Goal: Task Accomplishment & Management: Manage account settings

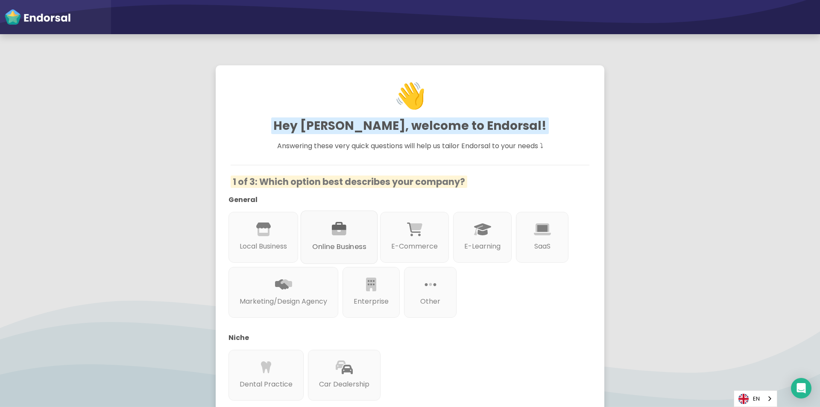
click at [361, 247] on p "Online Business" at bounding box center [339, 246] width 54 height 11
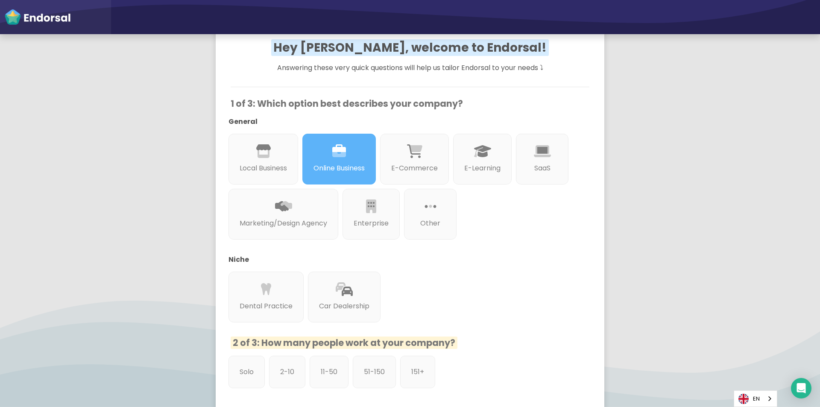
scroll to position [171, 0]
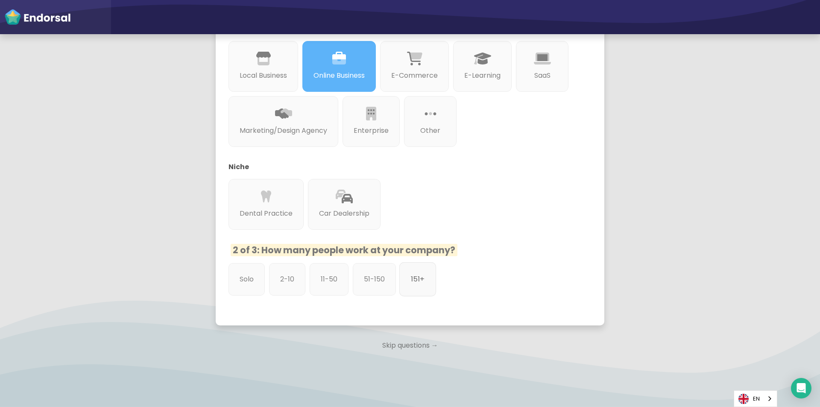
click at [435, 285] on div "151+" at bounding box center [417, 279] width 37 height 34
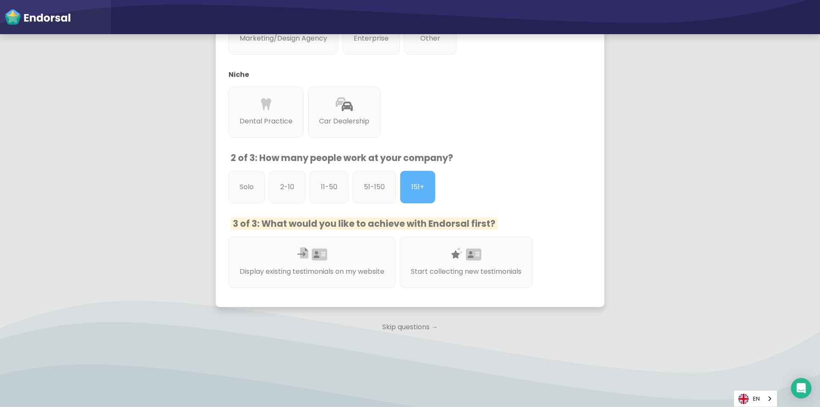
scroll to position [264, 0]
click at [459, 283] on div "Start collecting new testimonials" at bounding box center [466, 262] width 140 height 54
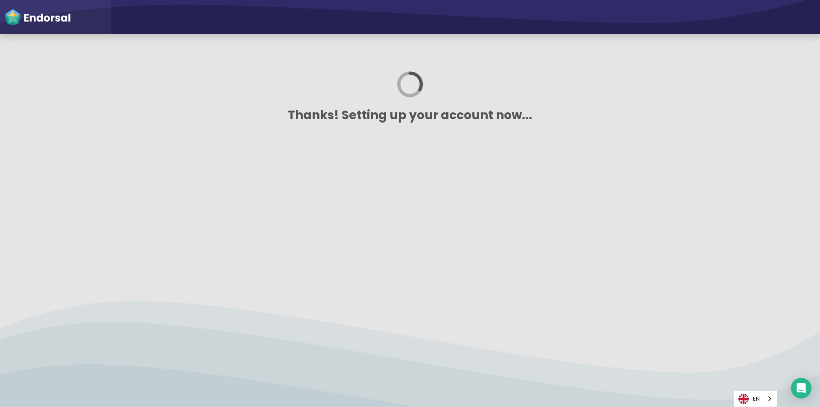
scroll to position [0, 0]
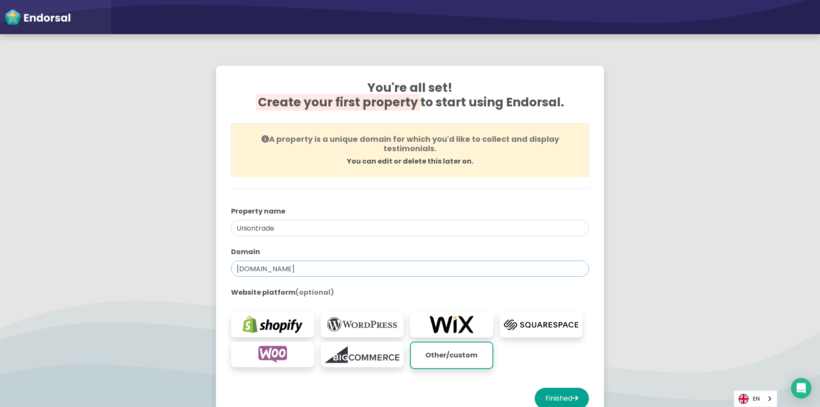
drag, startPoint x: 314, startPoint y: 265, endPoint x: 53, endPoint y: 283, distance: 261.7
click at [53, 283] on app-survey "You're all set! Create your first property to start using Endorsal. A property …" at bounding box center [410, 252] width 820 height 395
paste input "io"
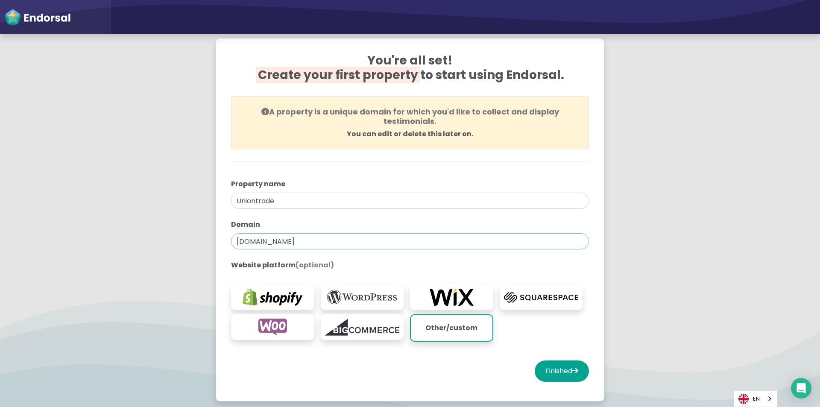
scroll to position [43, 0]
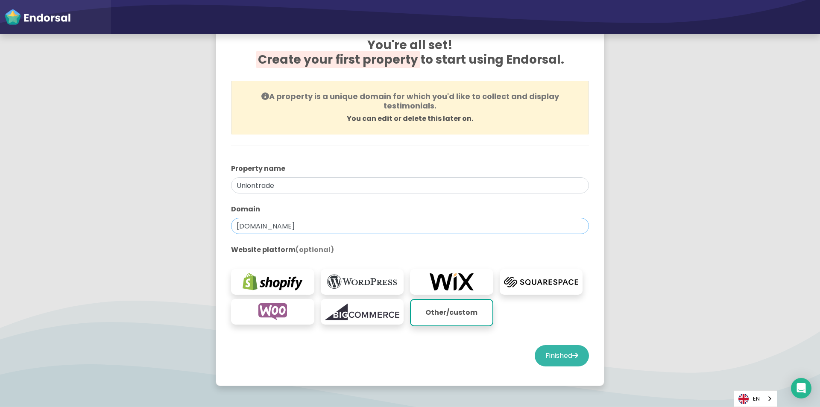
type input "[DOMAIN_NAME]"
click at [551, 353] on button "Finished" at bounding box center [562, 355] width 54 height 21
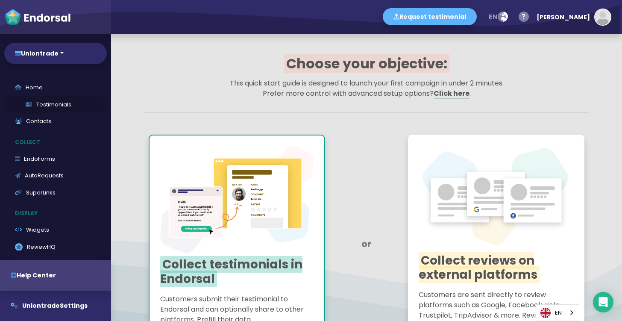
click at [45, 107] on link "Testimonials" at bounding box center [55, 104] width 103 height 17
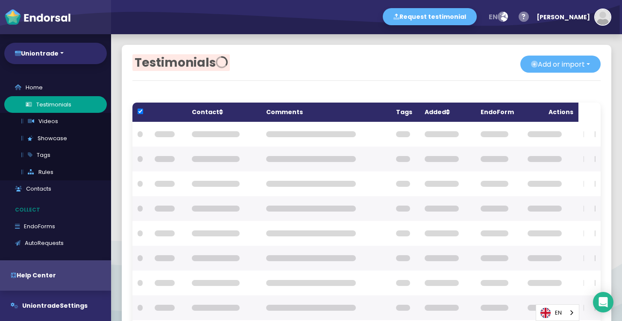
checkbox input "true"
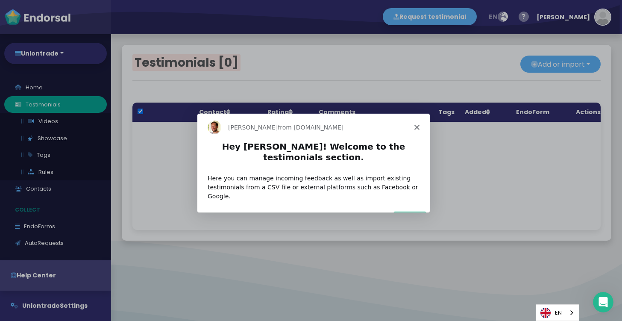
click at [415, 211] on button "Next" at bounding box center [409, 220] width 33 height 18
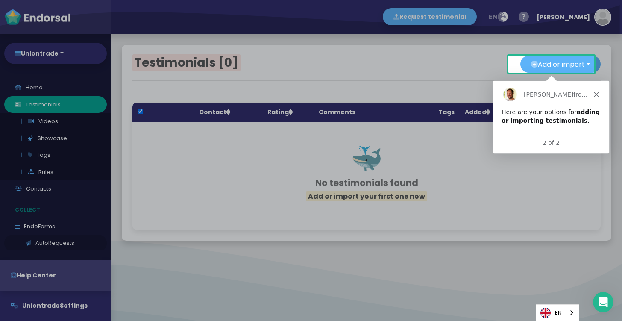
click at [28, 221] on div at bounding box center [311, 197] width 622 height 248
click at [599, 96] on div "Dean from Endorsal.io" at bounding box center [551, 93] width 116 height 27
click at [597, 93] on polygon "Close" at bounding box center [595, 93] width 5 height 5
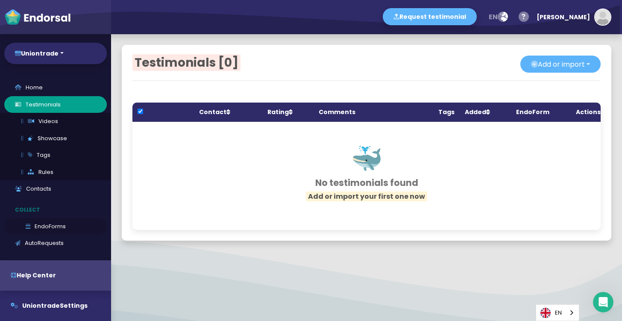
click at [25, 228] on link "EndoForms" at bounding box center [55, 226] width 103 height 17
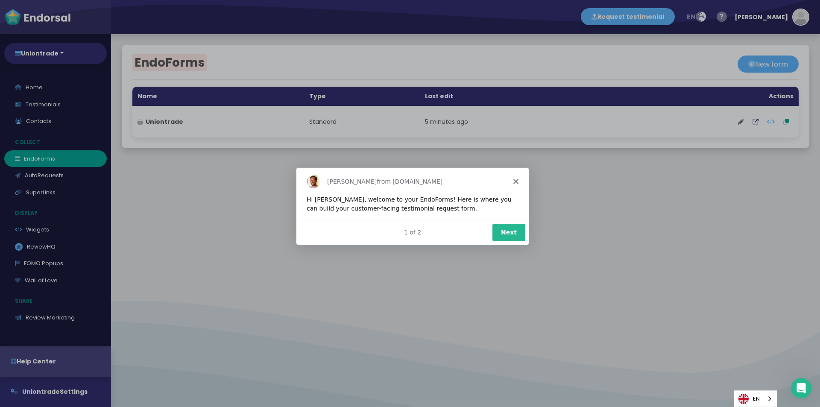
click at [517, 179] on icon "Close" at bounding box center [515, 180] width 5 height 5
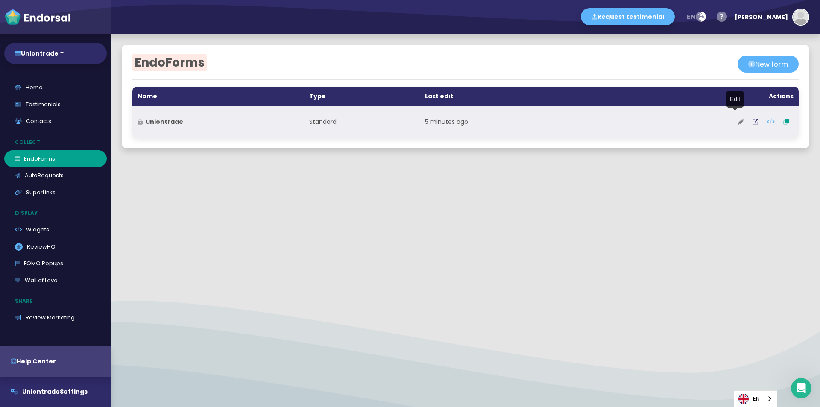
click at [738, 123] on icon at bounding box center [741, 122] width 6 height 6
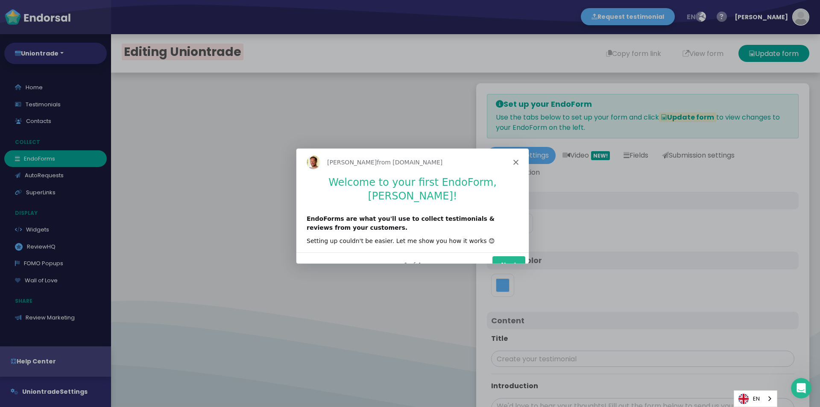
click at [508, 256] on button "Next" at bounding box center [508, 265] width 33 height 18
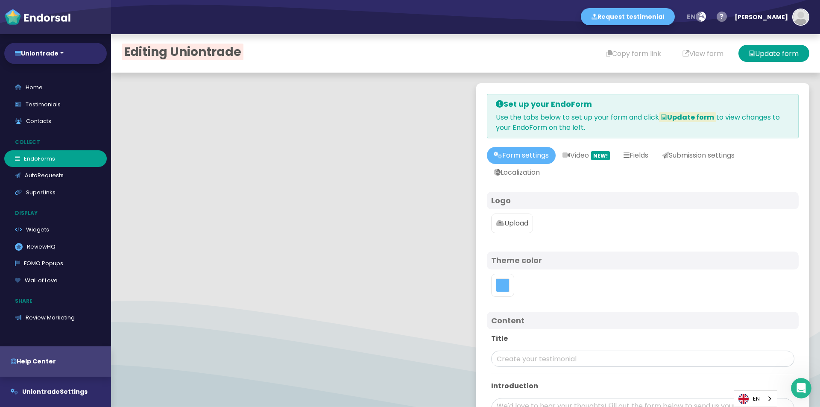
click at [496, 0] on body "Request testimonial en Language English French German Spanish Italian Norwegian…" at bounding box center [410, 0] width 820 height 0
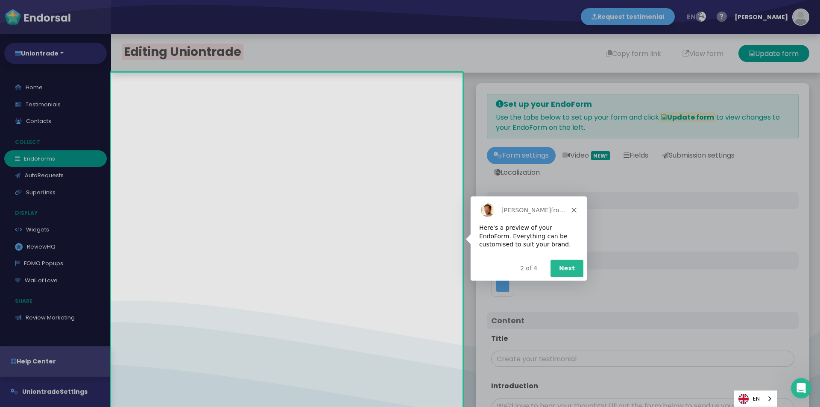
click at [569, 212] on div "Dean from Endorsal.io" at bounding box center [528, 209] width 116 height 27
click at [569, 211] on div "Dean from Endorsal.io" at bounding box center [528, 209] width 116 height 27
click at [572, 208] on polygon "Close" at bounding box center [573, 209] width 5 height 5
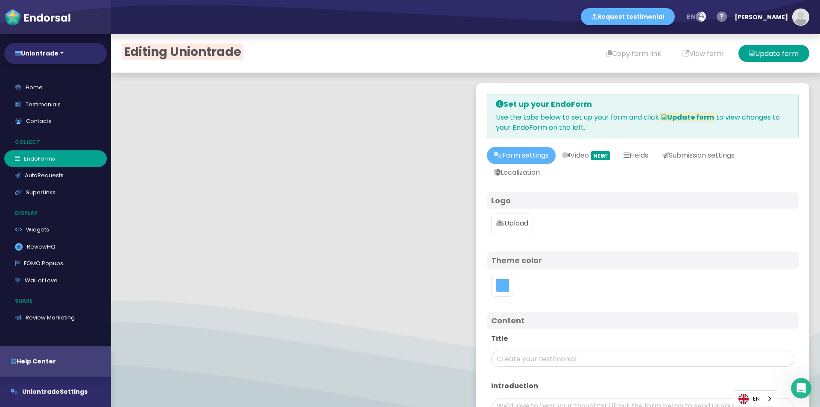
click at [517, 230] on label "Upload" at bounding box center [512, 224] width 42 height 20
click at [0, 0] on input "Upload" at bounding box center [0, 0] width 0 height 0
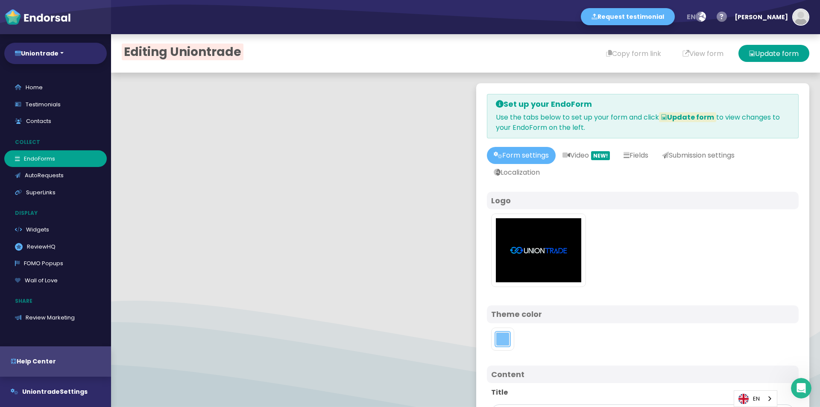
click at [496, 335] on button "toggle color picker dialog" at bounding box center [503, 339] width 14 height 14
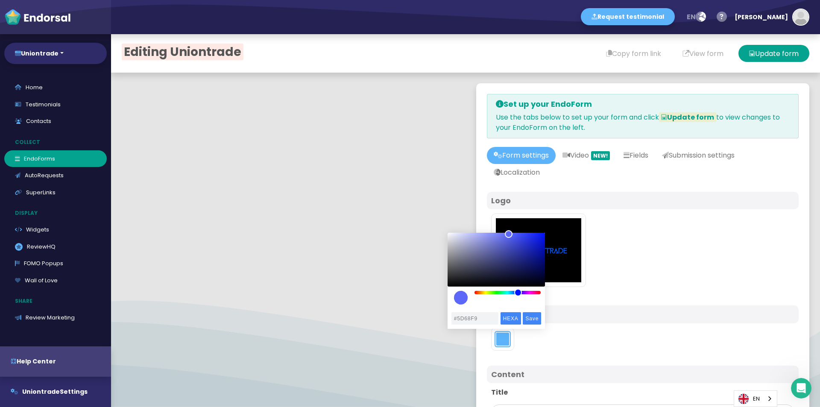
drag, startPoint x: 514, startPoint y: 292, endPoint x: 518, endPoint y: 293, distance: 4.5
click at [518, 293] on div "color picker dialog" at bounding box center [518, 293] width 8 height 8
type input "#1827E4"
drag, startPoint x: 510, startPoint y: 235, endPoint x: 535, endPoint y: 238, distance: 25.0
click at [535, 238] on div "color picker dialog" at bounding box center [535, 239] width 8 height 8
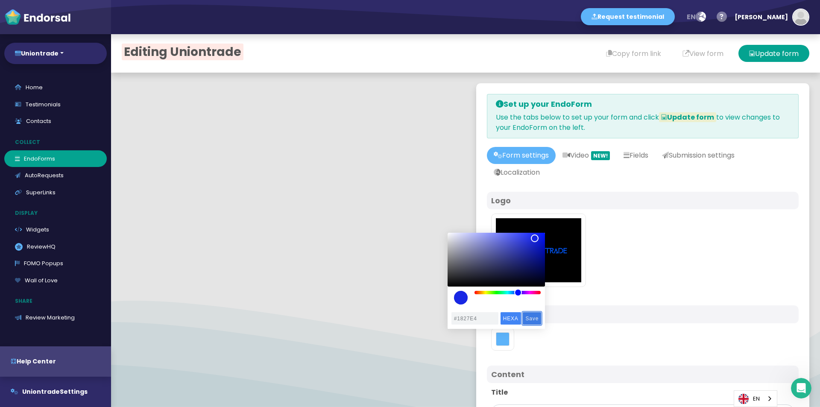
click at [531, 315] on input "Save" at bounding box center [532, 318] width 18 height 12
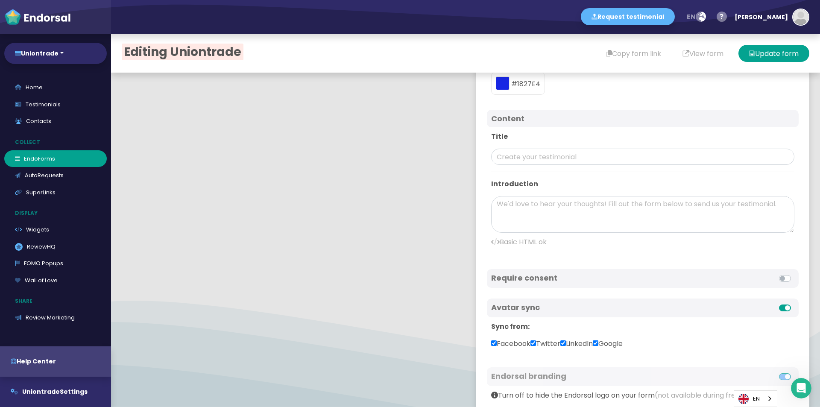
scroll to position [352, 0]
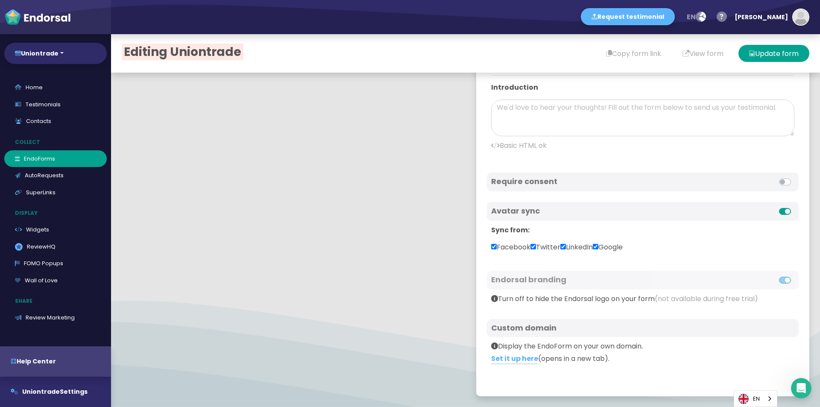
click at [795, 206] on label at bounding box center [795, 206] width 0 height 0
click at [0, 0] on input "checkbox" at bounding box center [0, 0] width 0 height 0
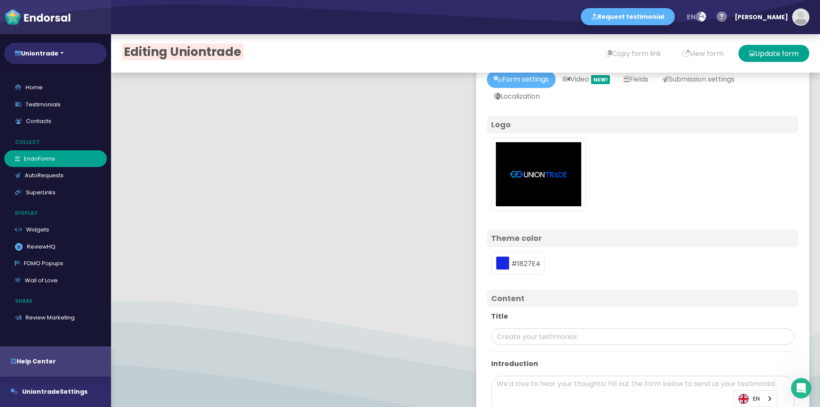
scroll to position [0, 0]
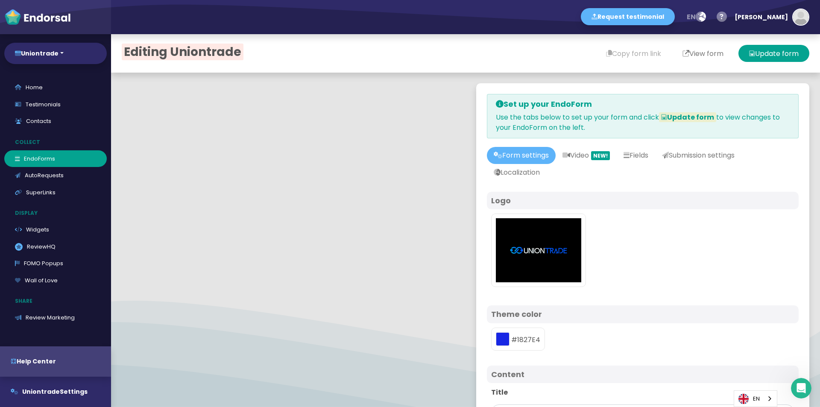
click at [681, 57] on button "View form" at bounding box center [703, 53] width 62 height 17
click at [772, 56] on button "Update form" at bounding box center [774, 53] width 71 height 17
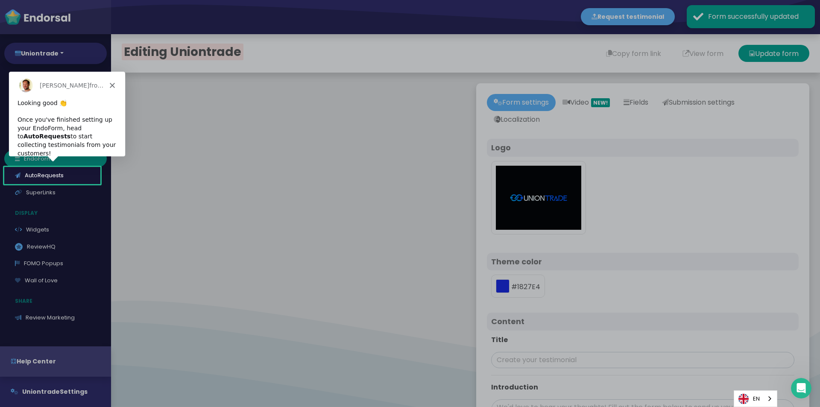
click at [616, 50] on div "Product tour overlay" at bounding box center [410, 203] width 820 height 407
click at [114, 85] on icon "Close" at bounding box center [111, 84] width 5 height 5
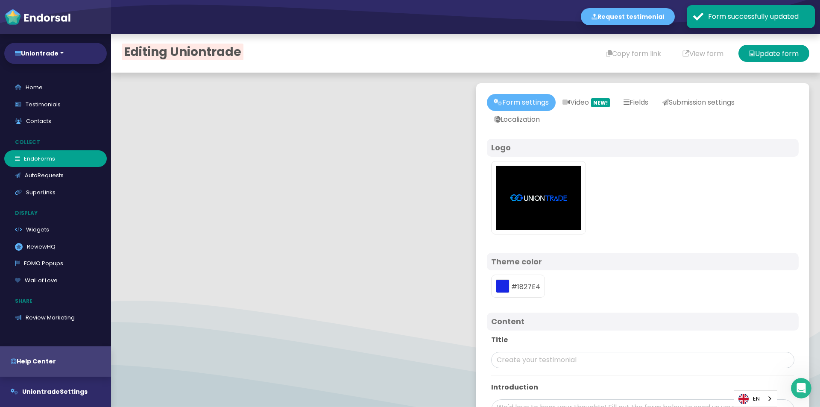
click at [688, 216] on div at bounding box center [643, 199] width 312 height 85
click at [615, 56] on button "Copy form link" at bounding box center [634, 53] width 76 height 17
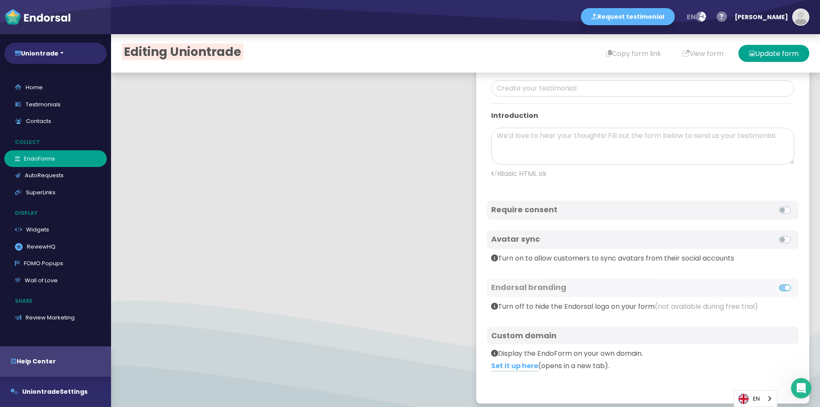
scroll to position [279, 0]
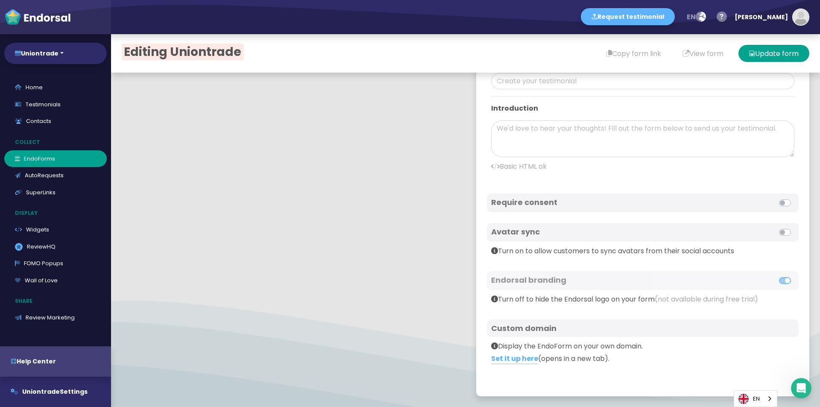
click at [535, 198] on h4 "Require consent" at bounding box center [567, 202] width 152 height 9
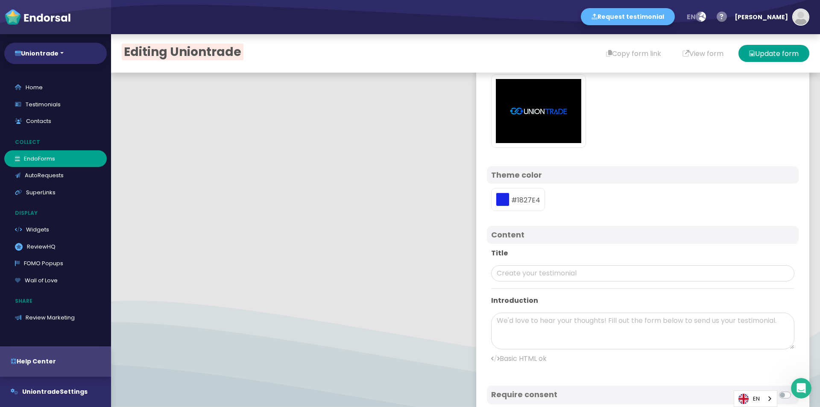
scroll to position [0, 0]
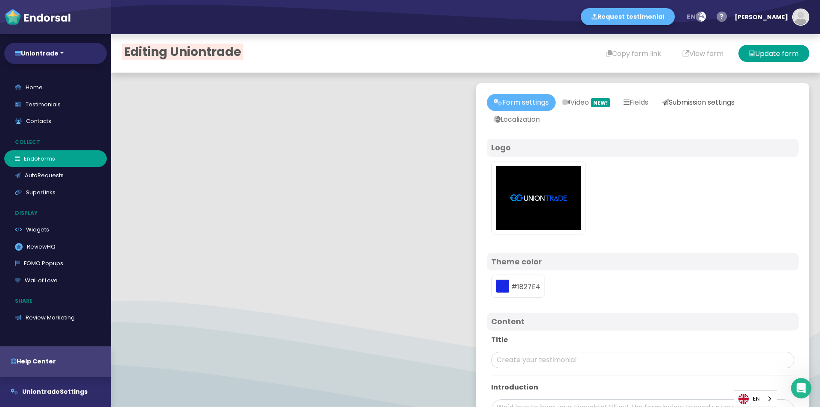
click at [669, 102] on icon at bounding box center [665, 102] width 7 height 7
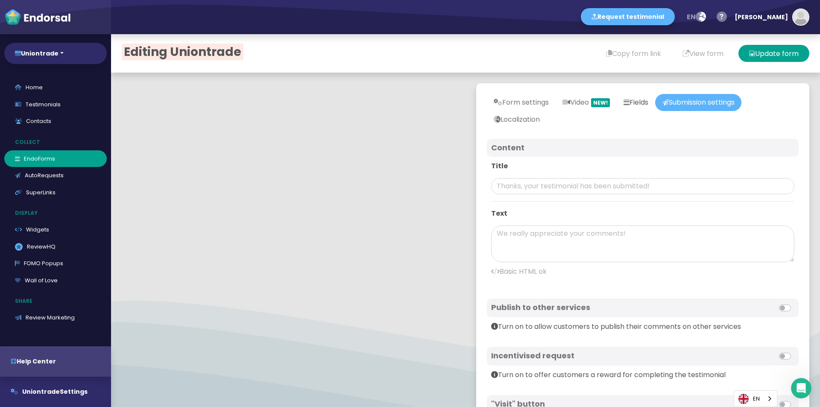
click at [643, 106] on link "Fields" at bounding box center [636, 102] width 38 height 17
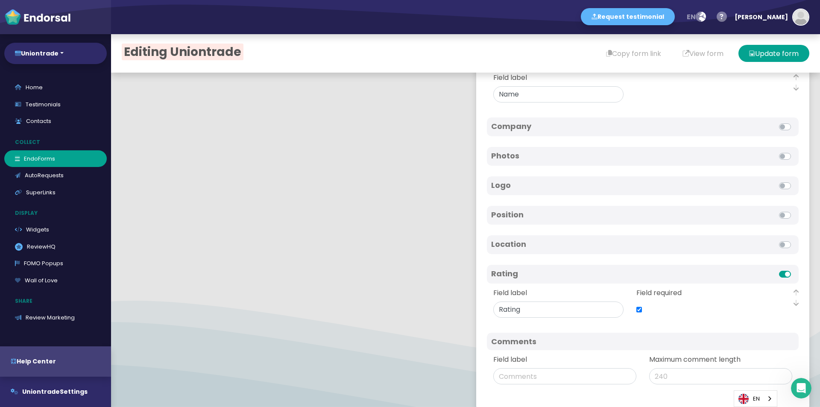
scroll to position [170, 0]
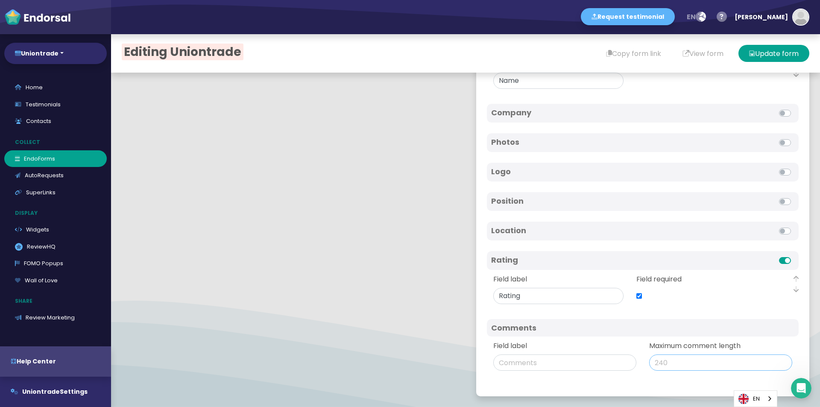
click at [659, 361] on input "Maximum comment length" at bounding box center [720, 363] width 143 height 16
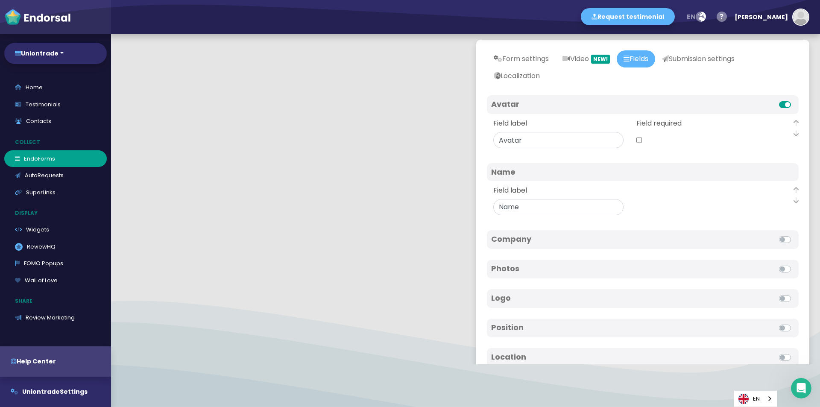
scroll to position [0, 0]
type input "500"
click at [733, 123] on div "Field required" at bounding box center [702, 134] width 130 height 30
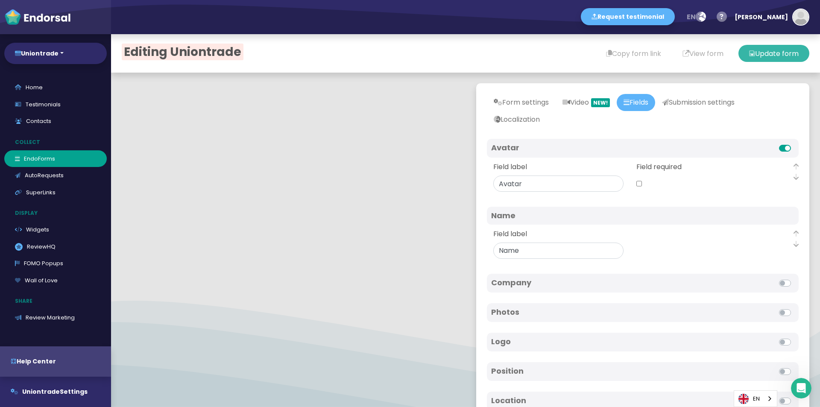
click at [782, 51] on button "Update form" at bounding box center [774, 53] width 71 height 17
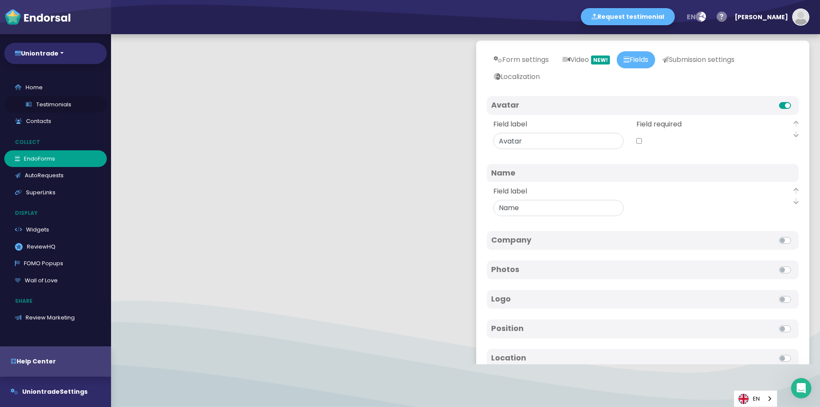
click at [41, 106] on link "Testimonials" at bounding box center [55, 104] width 103 height 17
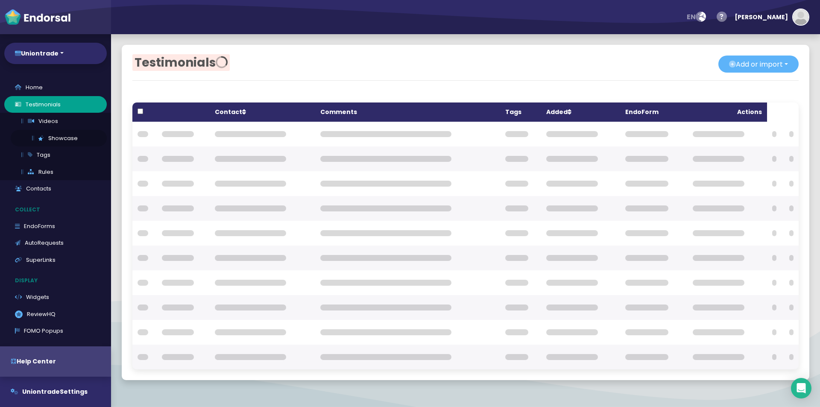
click at [58, 143] on link "Showcase" at bounding box center [59, 138] width 96 height 17
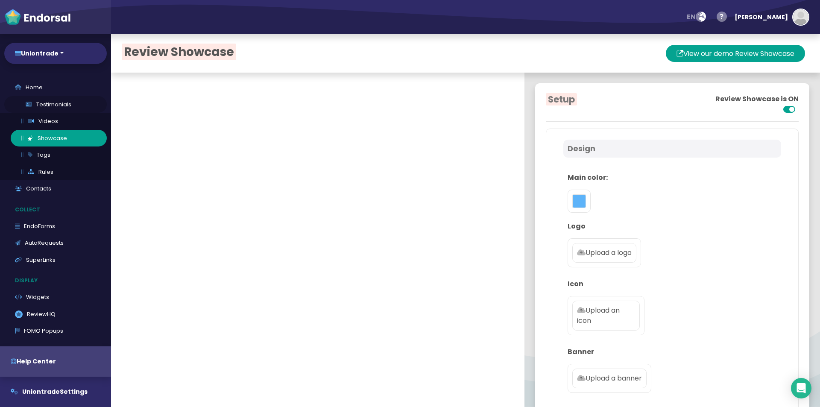
click at [36, 104] on link "Testimonials" at bounding box center [55, 104] width 103 height 17
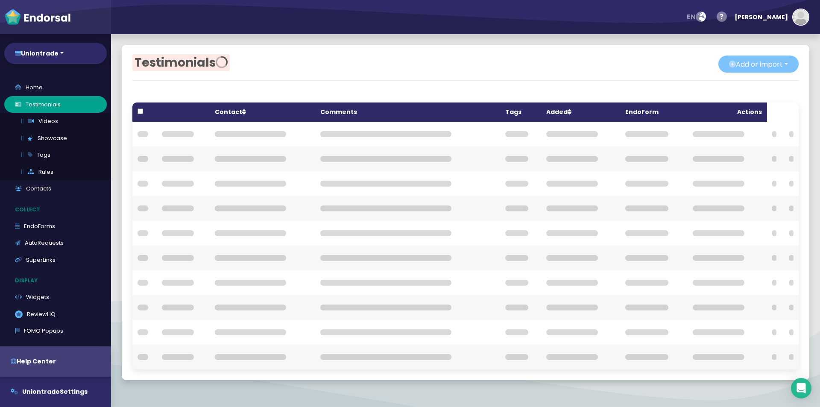
click at [724, 70] on button "Add or import" at bounding box center [759, 64] width 80 height 17
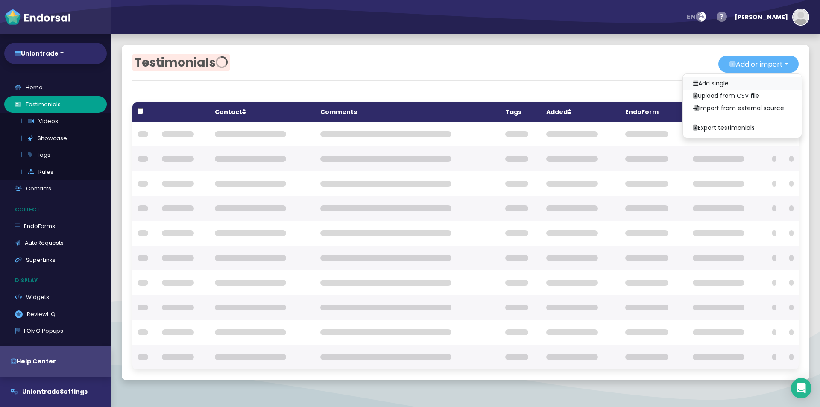
click at [693, 79] on link "Add single" at bounding box center [742, 83] width 119 height 12
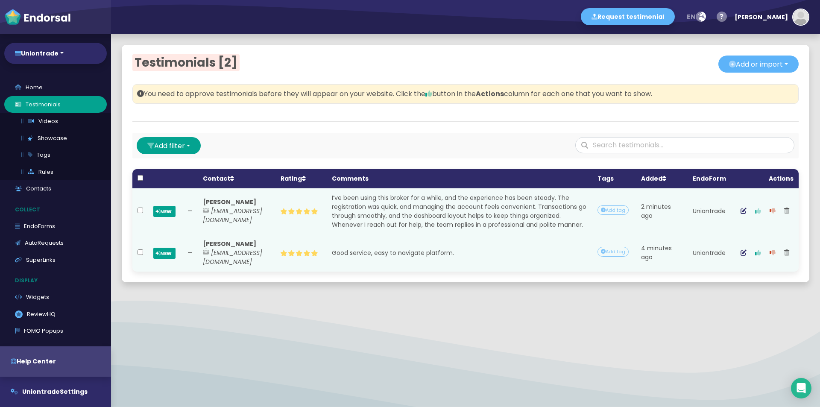
click at [752, 221] on button "button" at bounding box center [758, 211] width 15 height 21
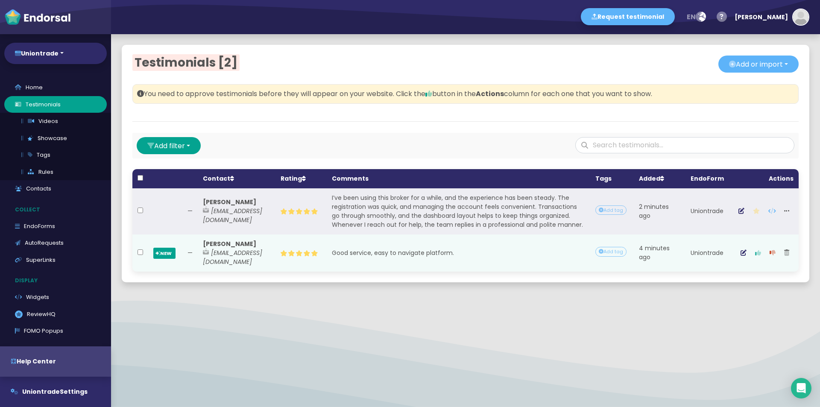
click at [754, 264] on button "button" at bounding box center [758, 252] width 15 height 21
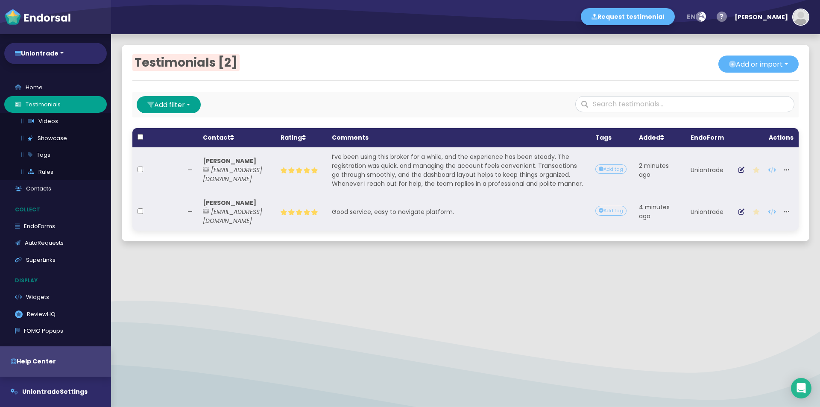
click at [453, 350] on div "Testimonials [2] Add or import Add single Upload from CSV file Import from exte…" at bounding box center [465, 220] width 709 height 373
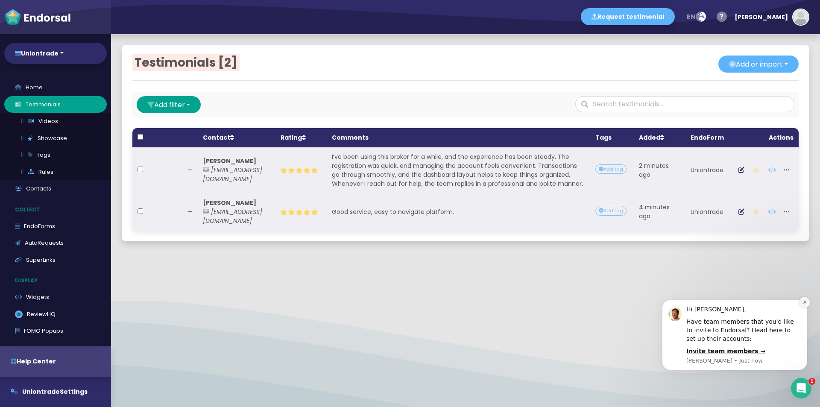
click at [804, 304] on icon "Dismiss notification" at bounding box center [805, 302] width 5 height 5
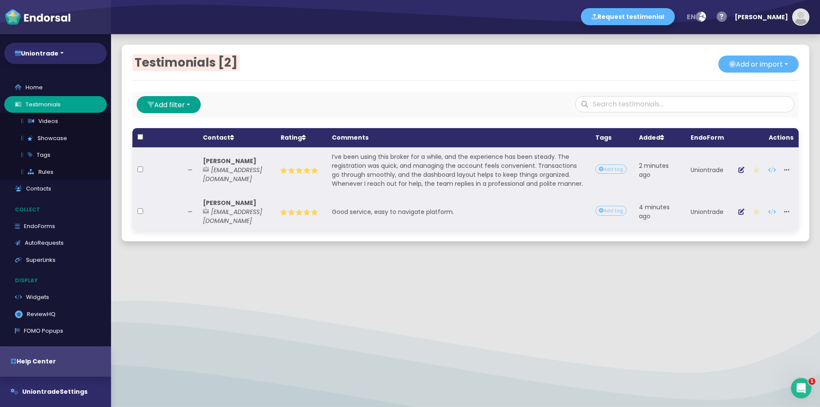
click at [435, 284] on div at bounding box center [465, 278] width 709 height 11
click at [65, 137] on link "Showcase" at bounding box center [59, 138] width 96 height 17
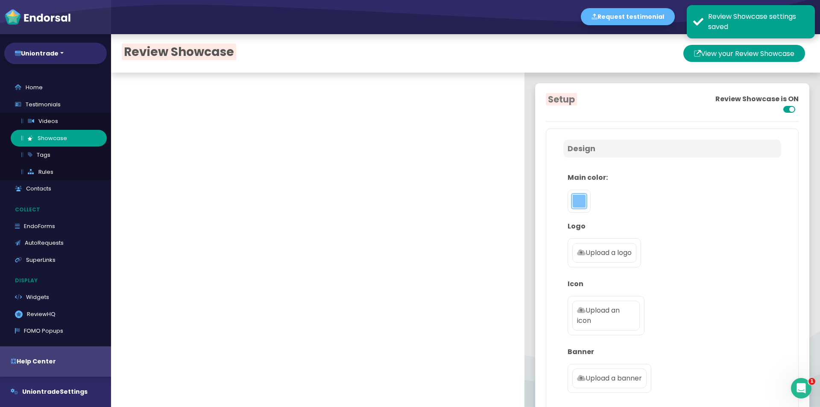
click at [572, 198] on button "toggle color picker dialog" at bounding box center [579, 201] width 14 height 14
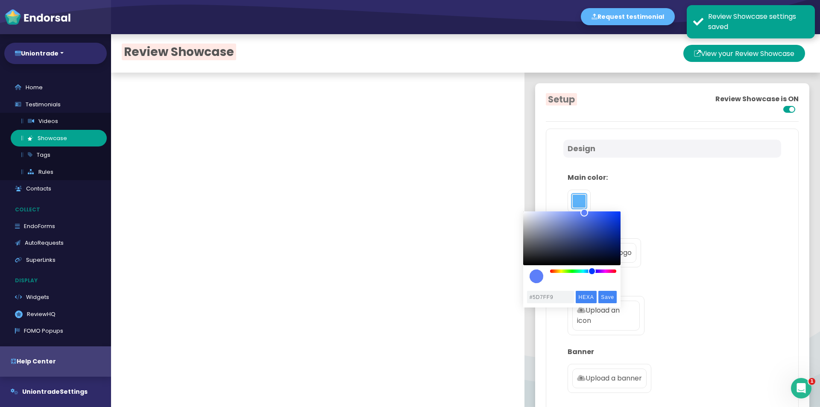
click at [592, 273] on div "color picker dialog" at bounding box center [592, 271] width 8 height 8
click at [595, 272] on div "color picker dialog" at bounding box center [594, 271] width 8 height 8
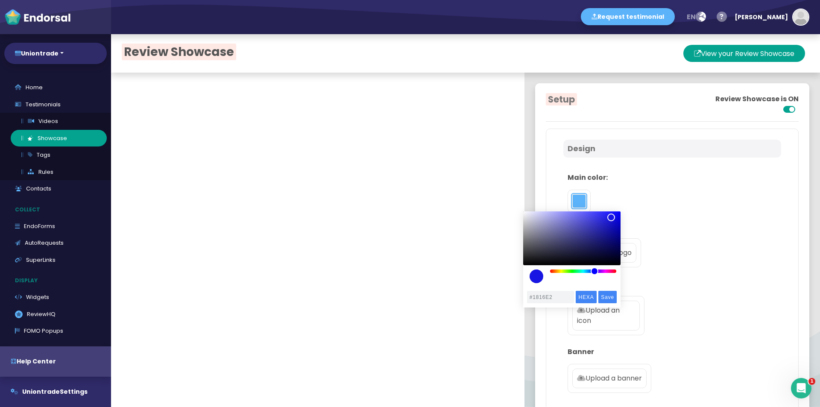
type input "#1715E2"
drag, startPoint x: 599, startPoint y: 218, endPoint x: 612, endPoint y: 217, distance: 12.8
click at [612, 217] on div "color picker dialog" at bounding box center [571, 238] width 97 height 54
click at [610, 298] on input "Save" at bounding box center [608, 297] width 18 height 12
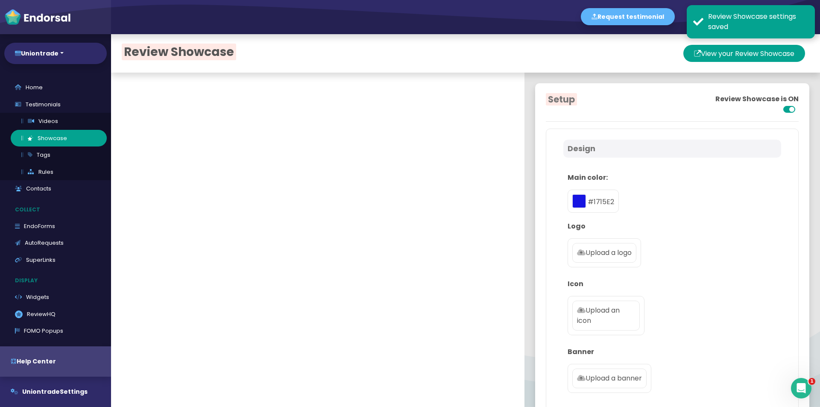
scroll to position [85, 0]
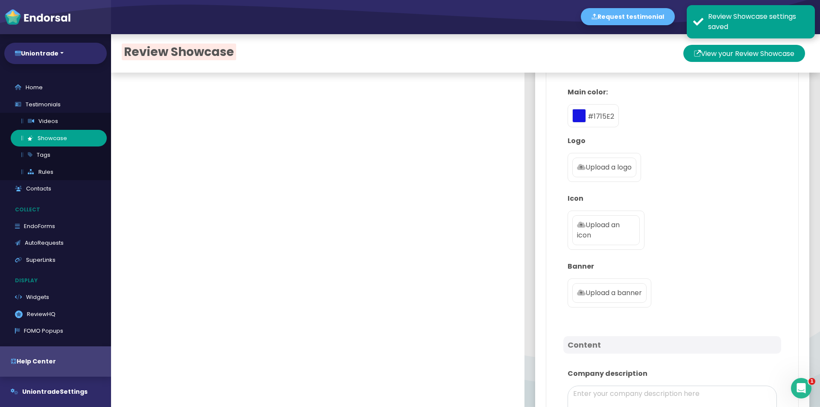
click at [602, 170] on p "Upload a logo" at bounding box center [604, 167] width 55 height 10
click at [0, 0] on input "Upload a logo" at bounding box center [0, 0] width 0 height 0
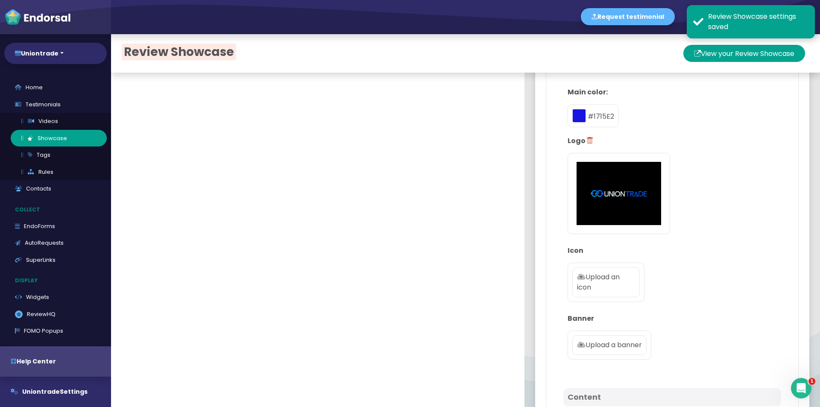
click at [585, 283] on p "Upload an icon" at bounding box center [606, 282] width 58 height 21
click at [0, 0] on input "Upload an icon" at bounding box center [0, 0] width 0 height 0
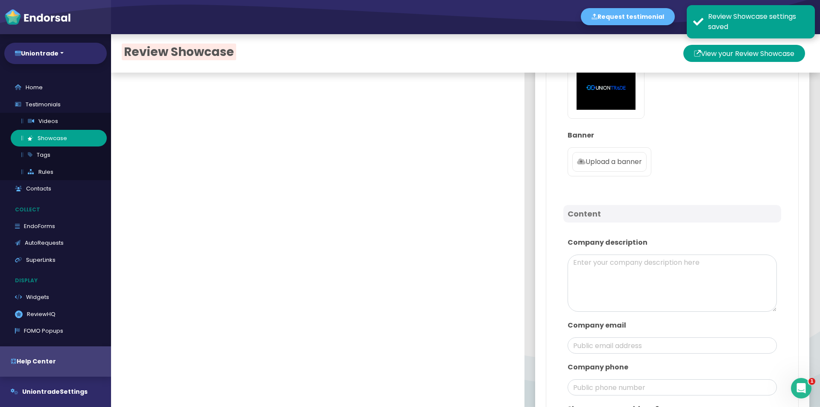
scroll to position [299, 0]
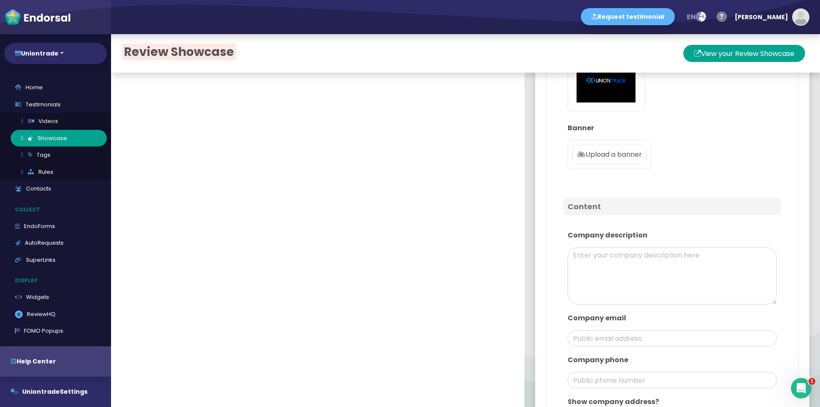
click at [596, 154] on p "Upload a banner" at bounding box center [609, 155] width 65 height 10
click at [0, 0] on input "Upload a banner" at bounding box center [0, 0] width 0 height 0
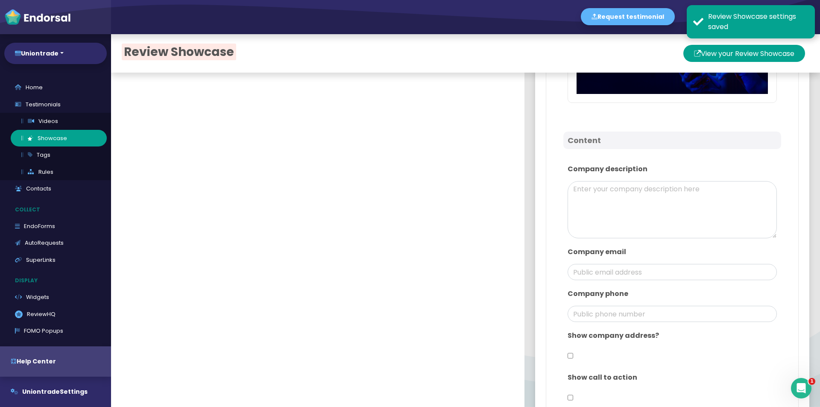
scroll to position [470, 0]
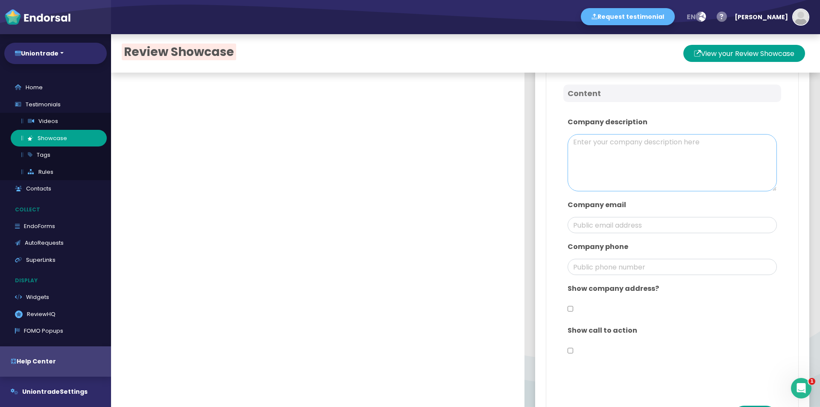
click at [613, 176] on textarea at bounding box center [672, 162] width 209 height 57
click at [636, 164] on textarea at bounding box center [672, 162] width 209 height 57
paste textarea "Uniontrade — A Decade of Trusted Innovation For over 10 years, Uniontrade has b…"
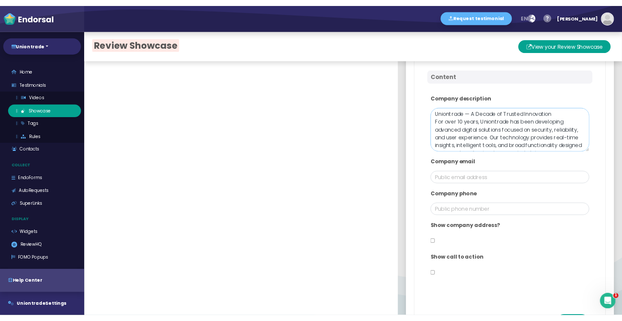
scroll to position [69, 0]
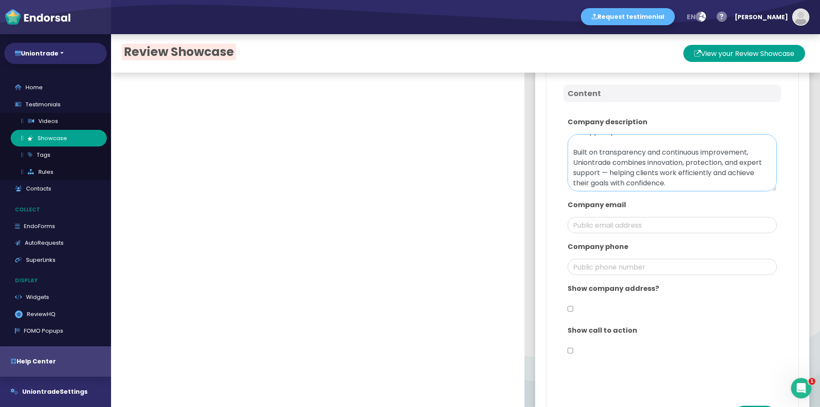
type textarea "Uniontrade — A Decade of Trusted Innovation For over 10 years, Uniontrade has b…"
click at [617, 226] on input "email" at bounding box center [672, 225] width 209 height 16
drag, startPoint x: 665, startPoint y: 224, endPoint x: 601, endPoint y: 235, distance: 65.5
click at [601, 235] on div "Company description Uniontrade — A Decade of Trusted Innovation For over 10 yea…" at bounding box center [672, 238] width 218 height 272
paste input "[DOMAIN_NAME]"
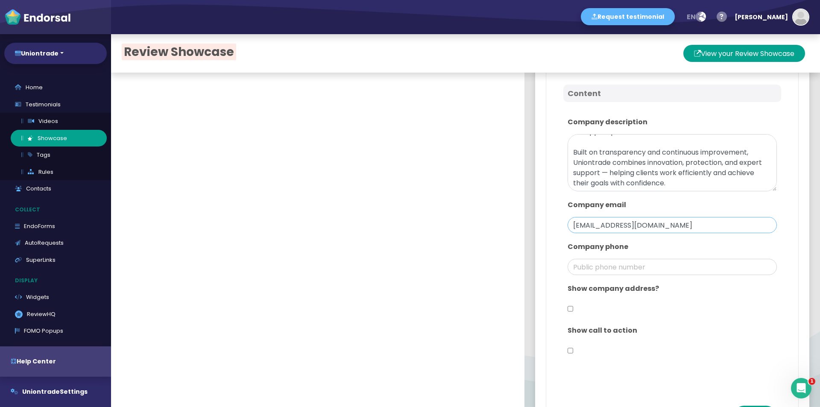
type input "[EMAIL_ADDRESS][DOMAIN_NAME]"
drag, startPoint x: 616, startPoint y: 266, endPoint x: 613, endPoint y: 270, distance: 4.8
click at [616, 267] on input "phone" at bounding box center [672, 267] width 209 height 16
drag, startPoint x: 640, startPoint y: 243, endPoint x: 639, endPoint y: 260, distance: 17.1
click at [639, 244] on p "Company phone" at bounding box center [672, 247] width 209 height 10
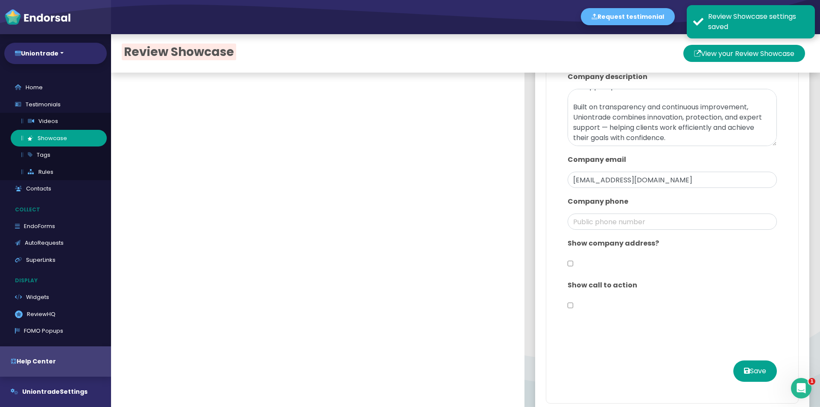
scroll to position [531, 0]
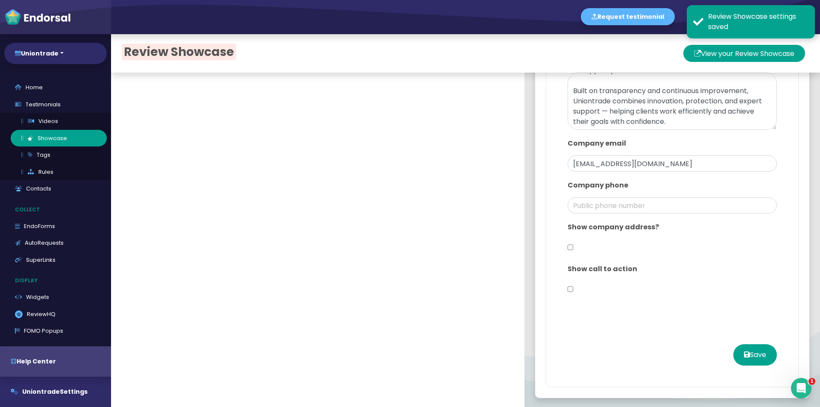
click at [568, 242] on div "Show company address?" at bounding box center [672, 239] width 218 height 42
click at [568, 247] on input "checkbox" at bounding box center [571, 247] width 6 height 16
checkbox input "true"
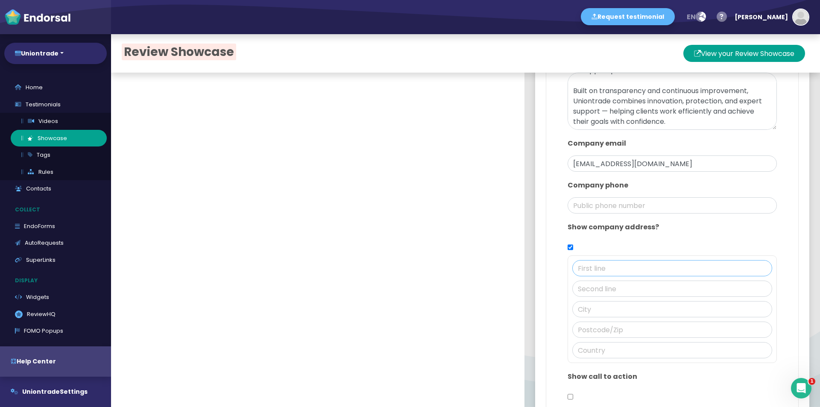
click at [589, 261] on input "text" at bounding box center [672, 268] width 200 height 16
paste input "[STREET_ADDRESS][PERSON_NAME][DATE]"
drag, startPoint x: 701, startPoint y: 269, endPoint x: 660, endPoint y: 265, distance: 41.6
click at [660, 265] on input "[STREET_ADDRESS][PERSON_NAME][DATE]" at bounding box center [672, 268] width 200 height 16
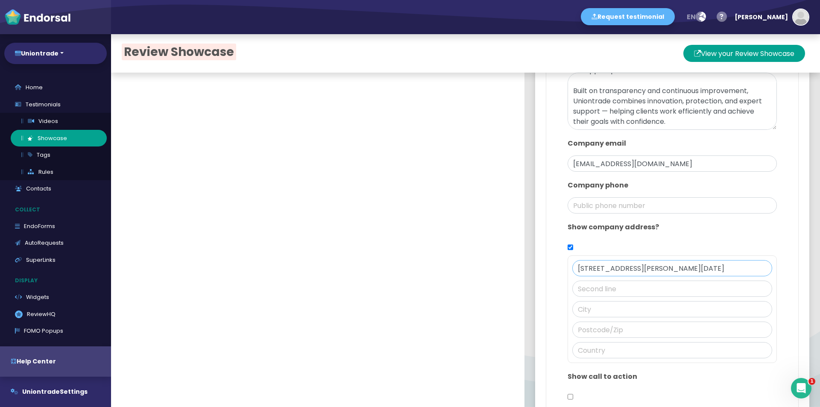
type input "[STREET_ADDRESS][PERSON_NAME][DATE]"
click at [659, 281] on input "text" at bounding box center [672, 289] width 200 height 16
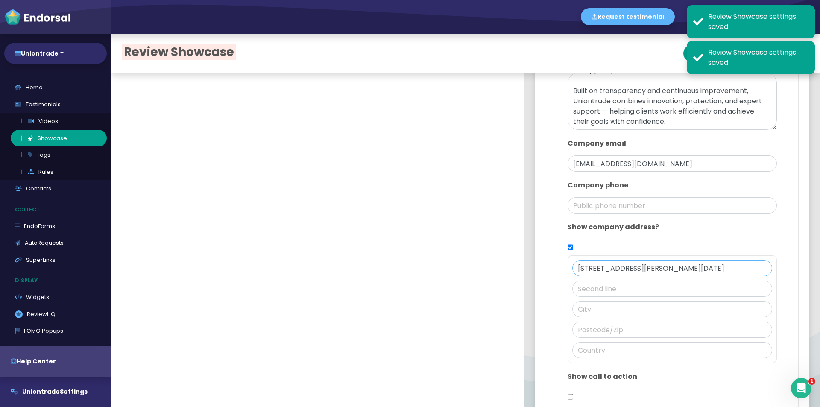
drag, startPoint x: 663, startPoint y: 267, endPoint x: 703, endPoint y: 266, distance: 40.2
click at [703, 266] on input "[STREET_ADDRESS][PERSON_NAME][DATE]" at bounding box center [672, 268] width 200 height 16
click at [613, 333] on input "text" at bounding box center [672, 330] width 200 height 16
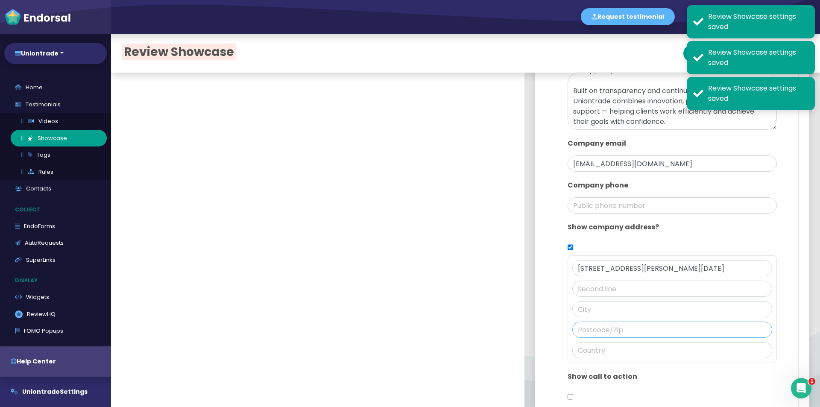
paste input "[STREET_ADDRESS]"
type input "[STREET_ADDRESS]"
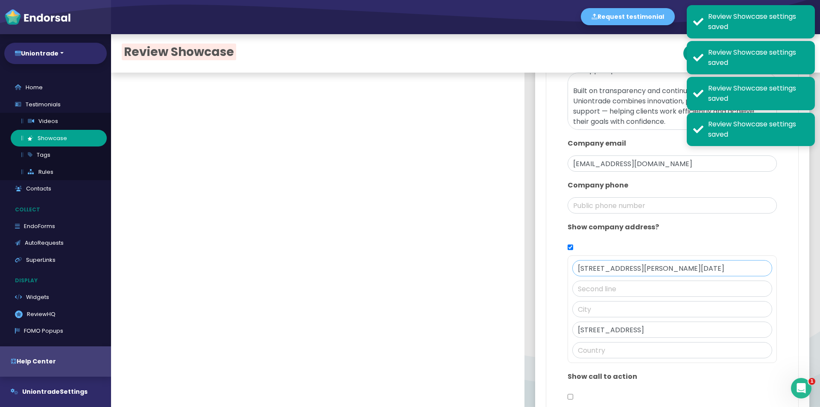
drag, startPoint x: 707, startPoint y: 269, endPoint x: 725, endPoint y: 270, distance: 18.4
click at [725, 270] on input "[STREET_ADDRESS][PERSON_NAME][DATE]" at bounding box center [672, 268] width 200 height 16
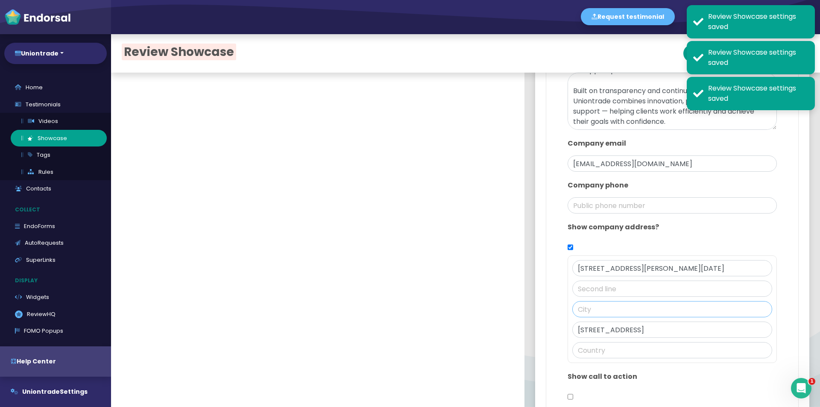
click at [587, 311] on input "text" at bounding box center [672, 309] width 200 height 16
paste input "[GEOGRAPHIC_DATA]"
type input "[GEOGRAPHIC_DATA]"
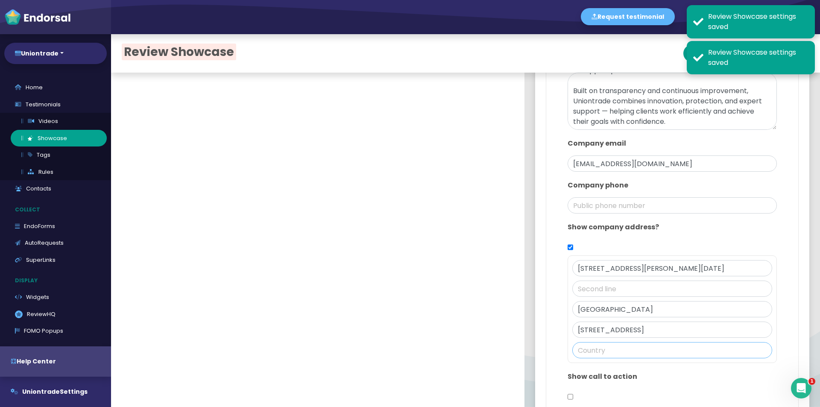
type input "[GEOGRAPHIC_DATA]"
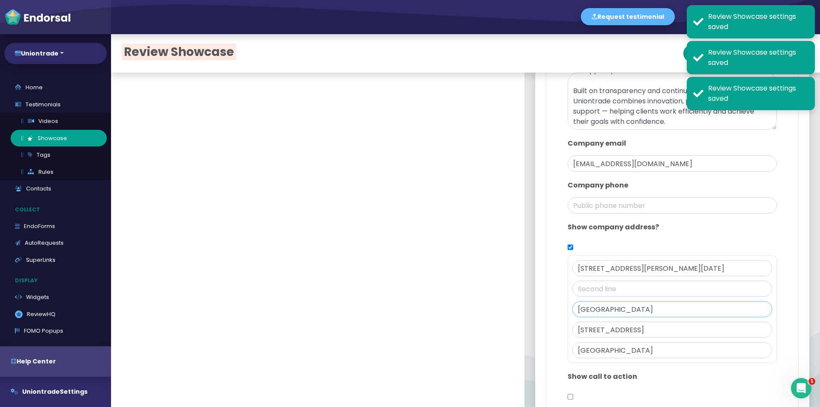
type input "[GEOGRAPHIC_DATA]"
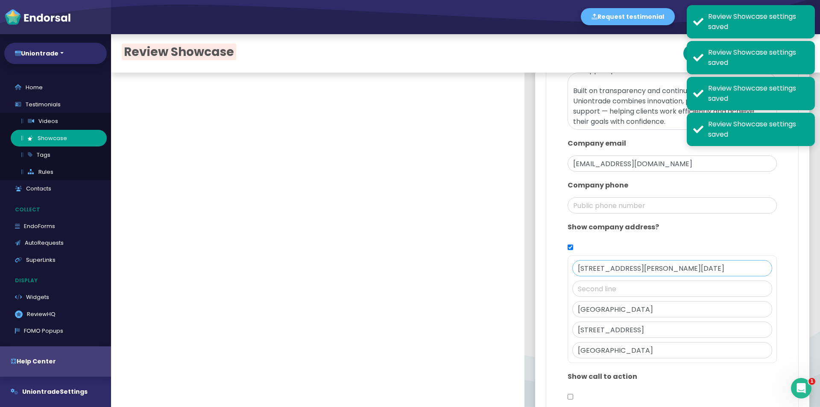
drag, startPoint x: 660, startPoint y: 270, endPoint x: 805, endPoint y: 260, distance: 145.6
click at [805, 260] on div "Setup Review Showcase is ON Design Main color: #1715E2 Logo Icon Banner Content…" at bounding box center [673, 28] width 296 height 975
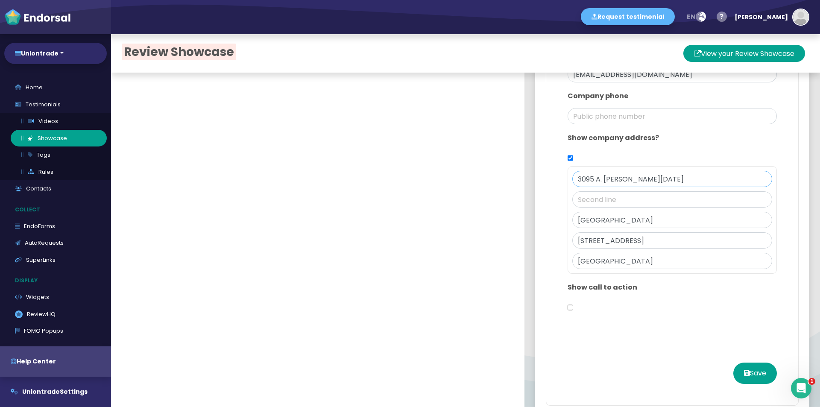
scroll to position [639, 0]
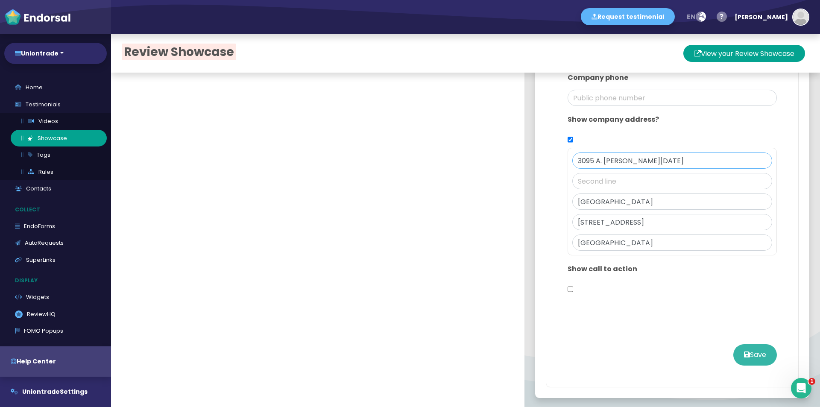
type input "3095 A. [PERSON_NAME][DATE]"
click at [748, 351] on button "Save" at bounding box center [756, 354] width 44 height 21
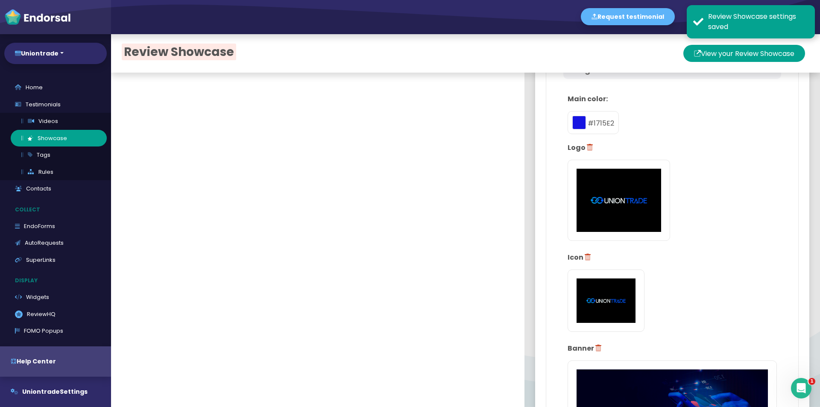
scroll to position [0, 0]
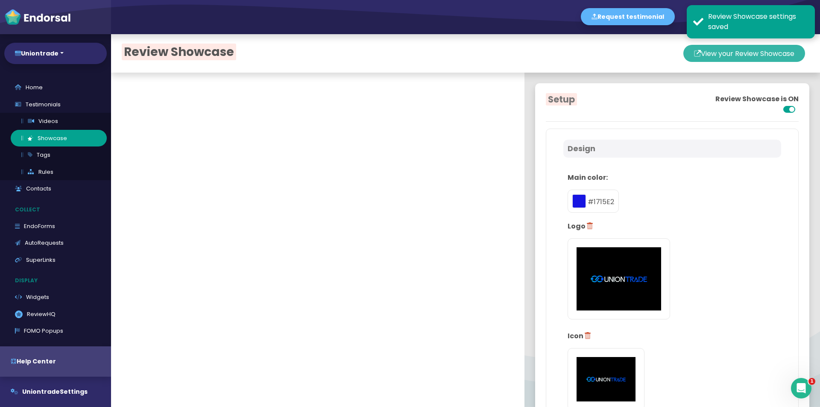
click at [713, 55] on button "View your Review Showcase" at bounding box center [745, 53] width 122 height 17
